Goal: Task Accomplishment & Management: Complete application form

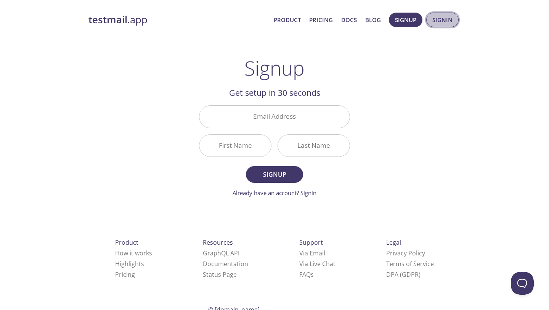
click at [438, 21] on span "Signin" at bounding box center [443, 20] width 20 height 10
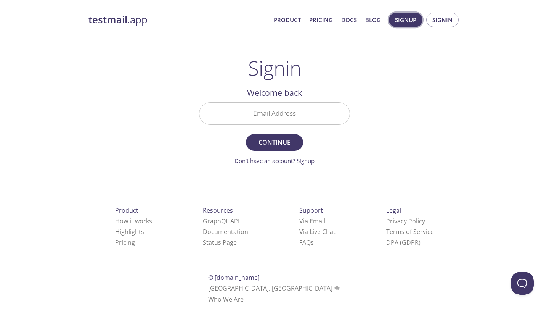
click at [410, 17] on span "Signup" at bounding box center [405, 20] width 21 height 10
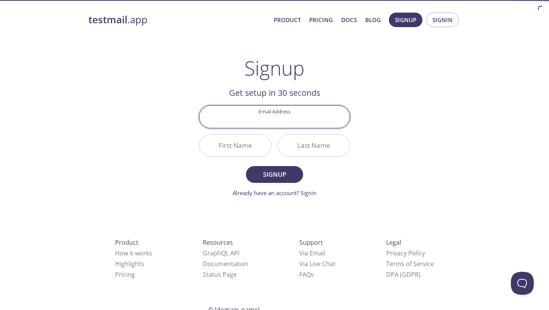
click at [289, 119] on input "Email Address" at bounding box center [275, 117] width 150 height 22
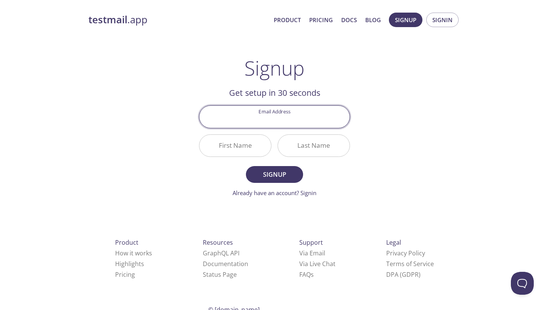
type input "[EMAIL_ADDRESS][DOMAIN_NAME]"
click at [253, 146] on input "First Name" at bounding box center [236, 146] width 72 height 22
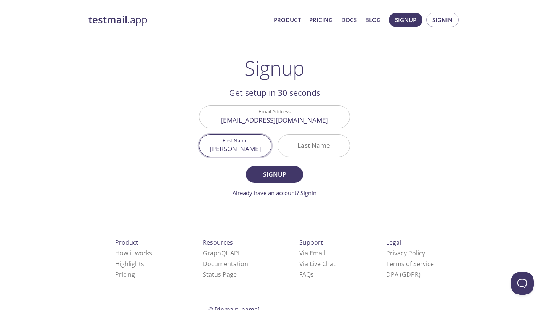
type input "[PERSON_NAME]"
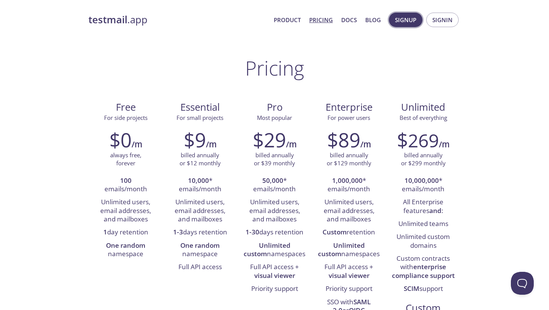
click at [406, 19] on span "Signup" at bounding box center [405, 20] width 21 height 10
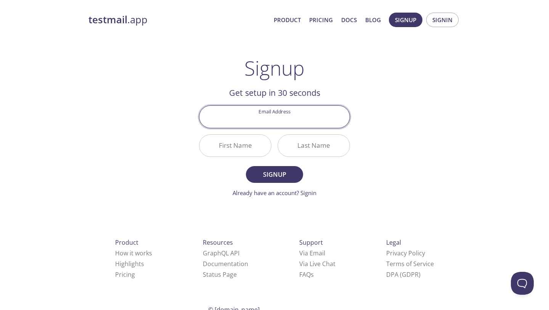
click at [285, 117] on input "Email Address" at bounding box center [275, 117] width 150 height 22
type input "[EMAIL_ADDRESS][DOMAIN_NAME]"
click at [237, 151] on input "First Name" at bounding box center [236, 146] width 72 height 22
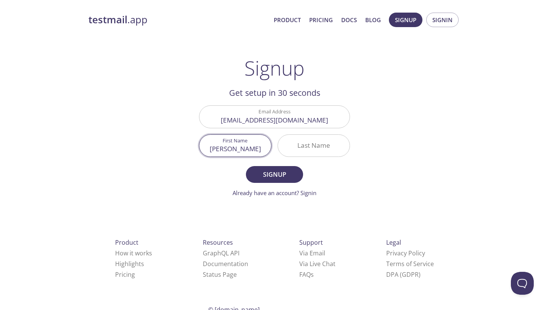
type input "[PERSON_NAME]"
click at [306, 144] on input "Last Name" at bounding box center [314, 146] width 72 height 22
type input ","
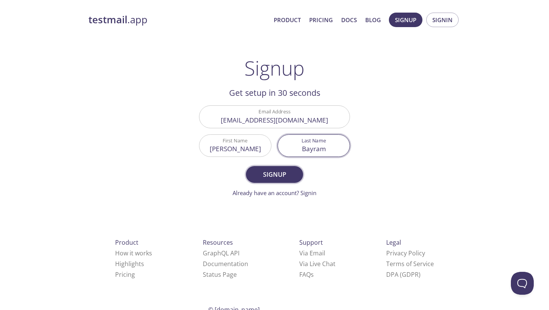
type input "Bayram"
click at [275, 172] on span "Signup" at bounding box center [274, 174] width 40 height 11
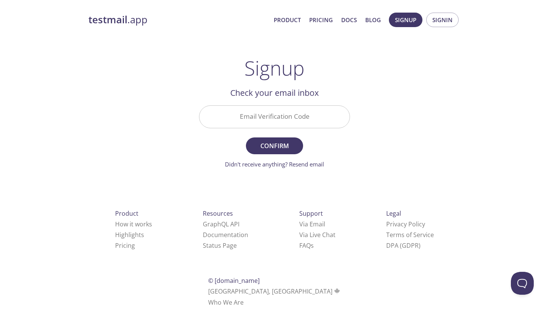
click at [268, 116] on input "Email Verification Code" at bounding box center [275, 117] width 150 height 22
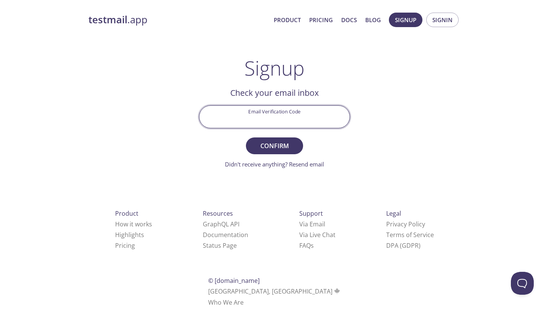
paste input "4C88JPQ"
type input "4C88JPQ"
click at [381, 157] on div "testmail .app Product Pricing Docs Blog Signup Signin Signup Get setup in 30 se…" at bounding box center [274, 168] width 391 height 321
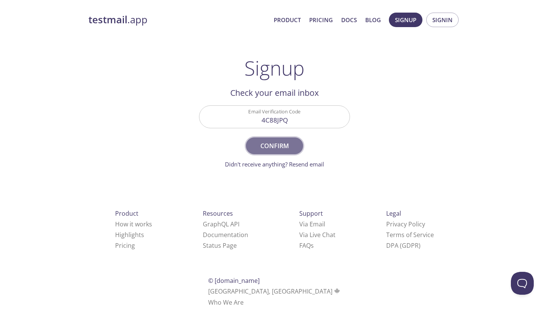
click at [290, 149] on span "Confirm" at bounding box center [274, 145] width 40 height 11
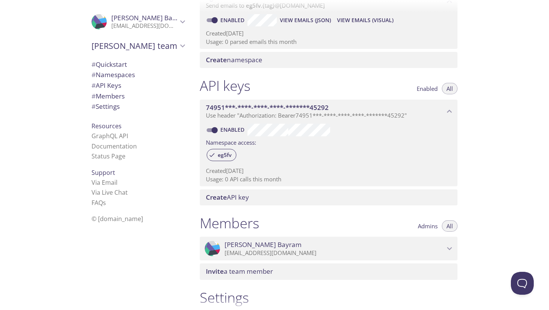
scroll to position [84, 0]
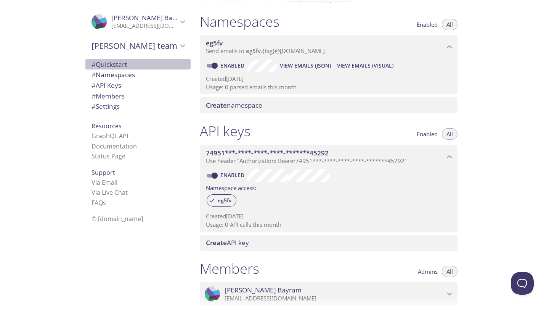
click at [130, 64] on span "# Quickstart" at bounding box center [138, 65] width 93 height 10
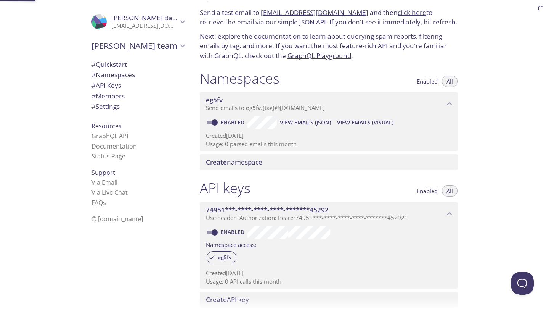
scroll to position [12, 0]
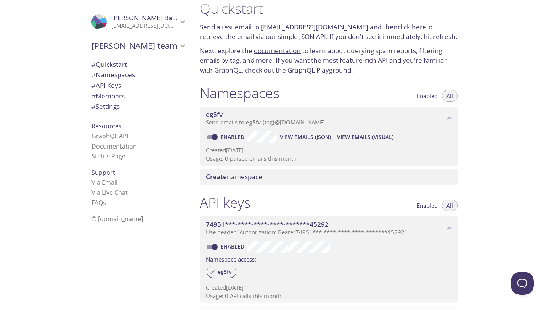
click at [403, 28] on link "click here" at bounding box center [412, 27] width 29 height 9
click at [283, 49] on link "documentation" at bounding box center [277, 50] width 47 height 9
